Goal: Transaction & Acquisition: Book appointment/travel/reservation

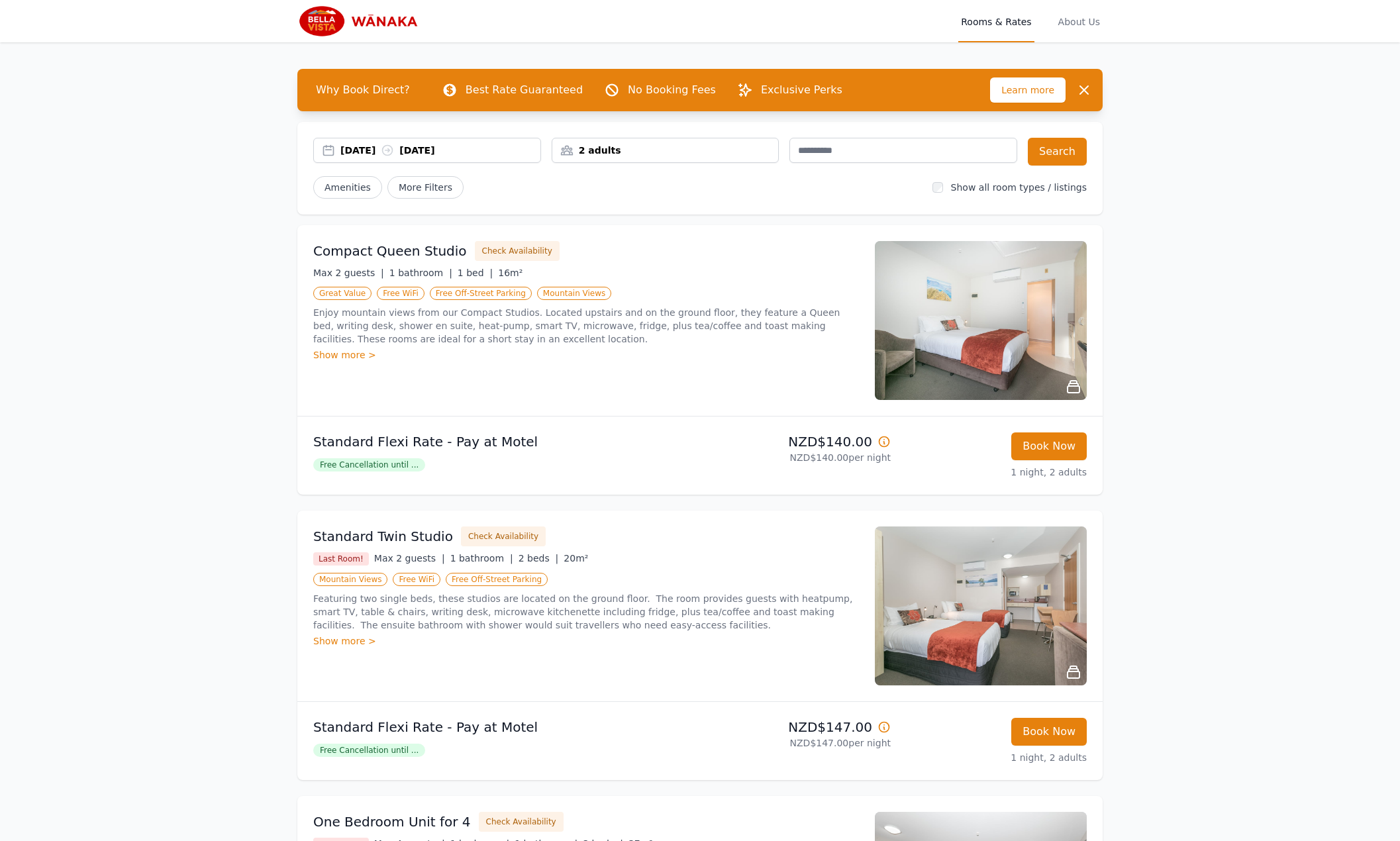
click at [366, 143] on div "[DATE] [DATE]" at bounding box center [427, 150] width 228 height 25
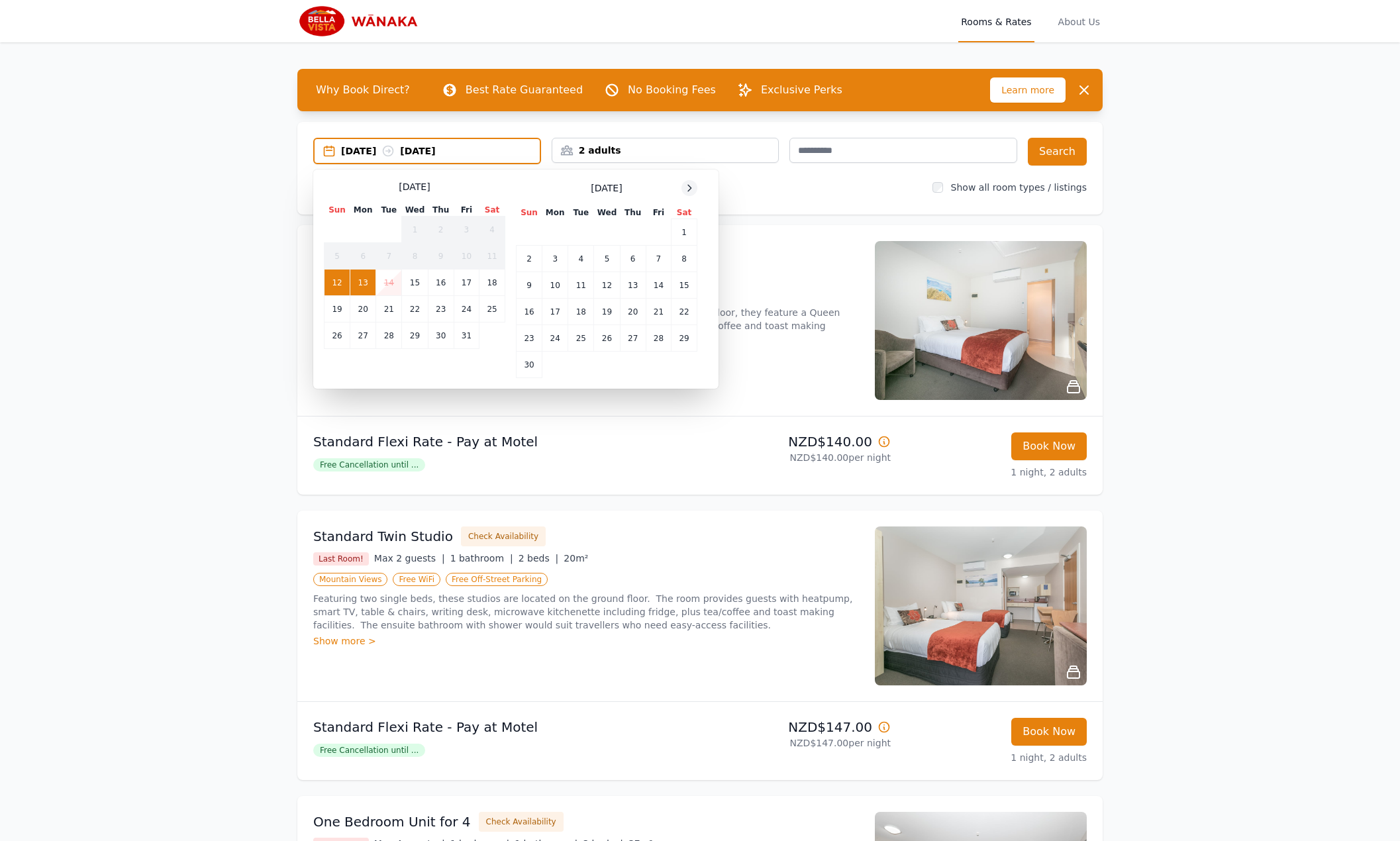
click at [693, 186] on icon at bounding box center [690, 189] width 11 height 11
click at [694, 185] on icon at bounding box center [690, 189] width 11 height 11
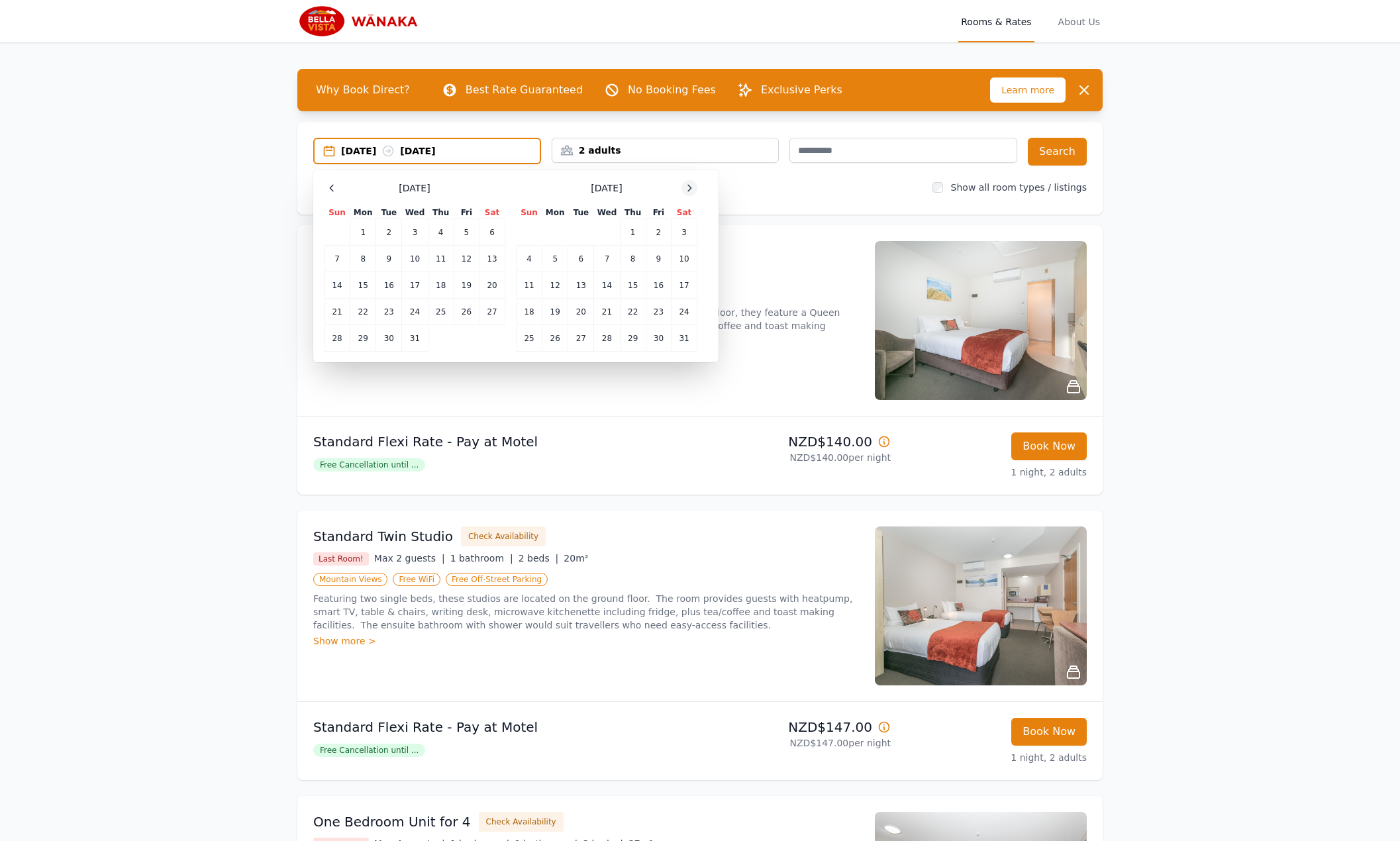
click at [694, 185] on icon at bounding box center [690, 189] width 11 height 11
click at [693, 184] on icon at bounding box center [690, 189] width 11 height 11
click at [679, 235] on td "7" at bounding box center [684, 232] width 26 height 26
click at [528, 259] on td "8" at bounding box center [529, 259] width 26 height 26
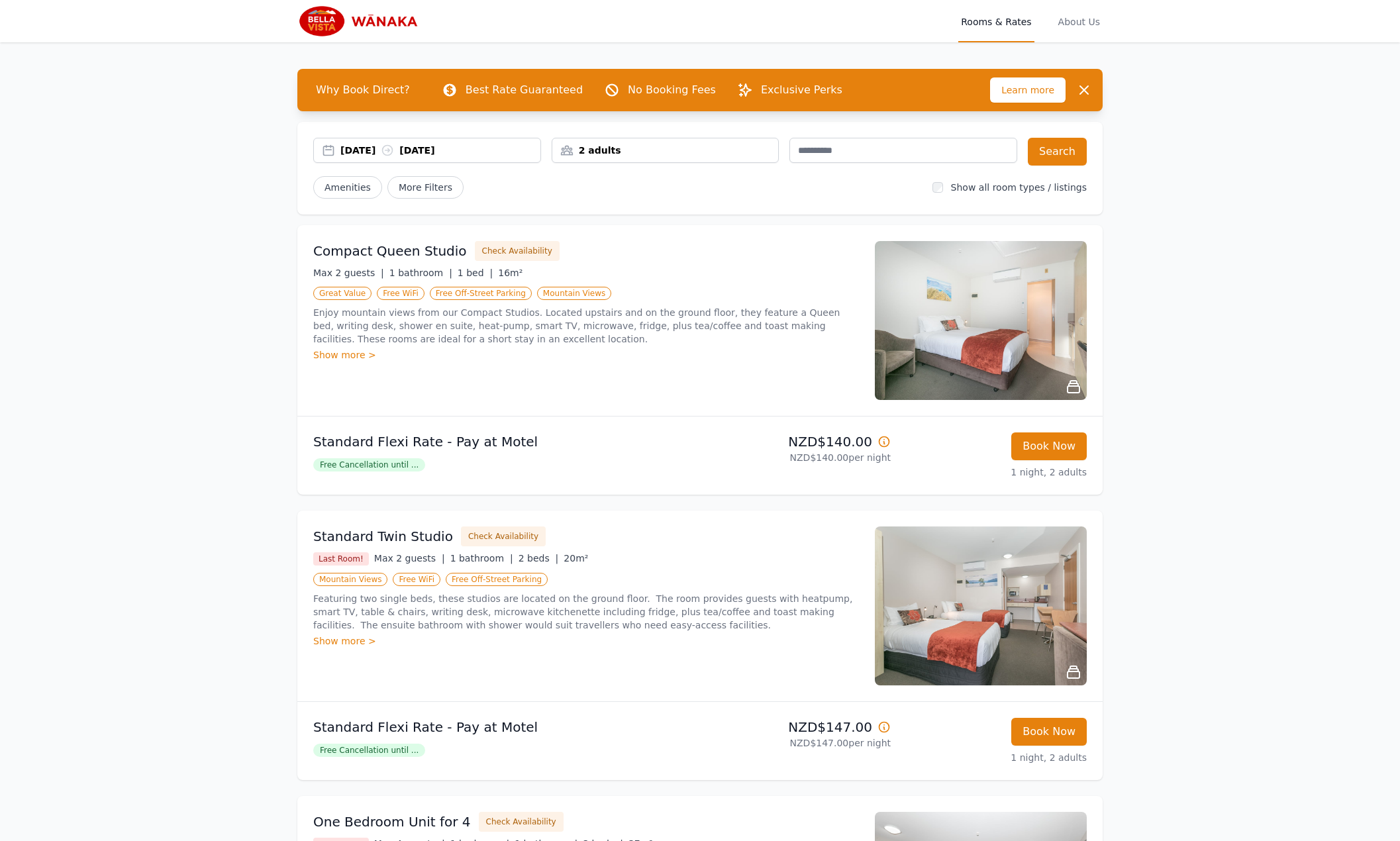
click at [678, 150] on div "2 adults" at bounding box center [665, 150] width 226 height 13
click at [571, 200] on icon at bounding box center [571, 200] width 11 height 11
drag, startPoint x: 466, startPoint y: 229, endPoint x: 503, endPoint y: 217, distance: 38.9
click at [466, 229] on div "Compact Queen Studio Check Availability Max 2 guests | 1 bathroom | 1 bed | 16m…" at bounding box center [700, 321] width 806 height 190
click at [1070, 153] on button "Search" at bounding box center [1057, 151] width 59 height 28
